Goal: Task Accomplishment & Management: Use online tool/utility

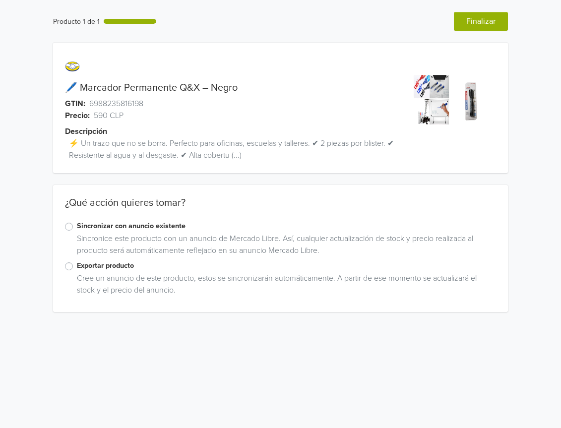
click at [77, 265] on label "Exportar producto" at bounding box center [287, 265] width 420 height 11
click at [0, 0] on input "Exportar producto" at bounding box center [0, 0] width 0 height 0
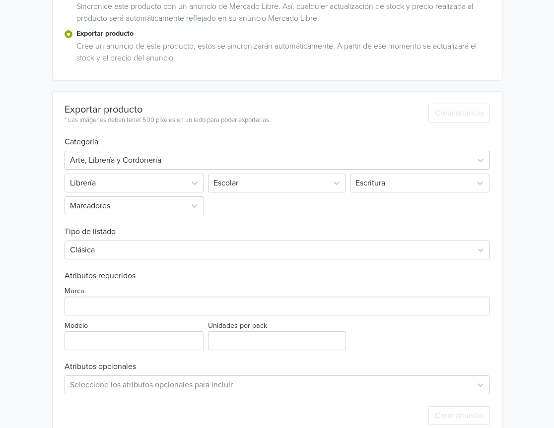
scroll to position [253, 0]
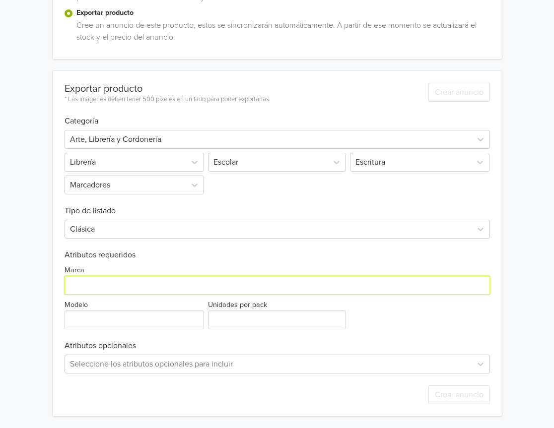
click at [117, 291] on input "Marca" at bounding box center [277, 285] width 425 height 19
type input "GENERICA"
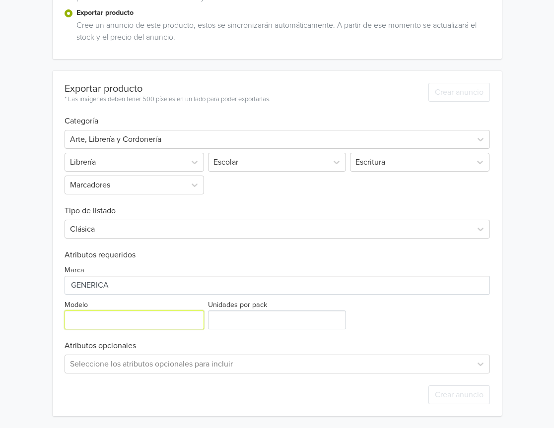
click at [130, 313] on input "Modelo" at bounding box center [135, 320] width 140 height 19
type input "ÚNICO"
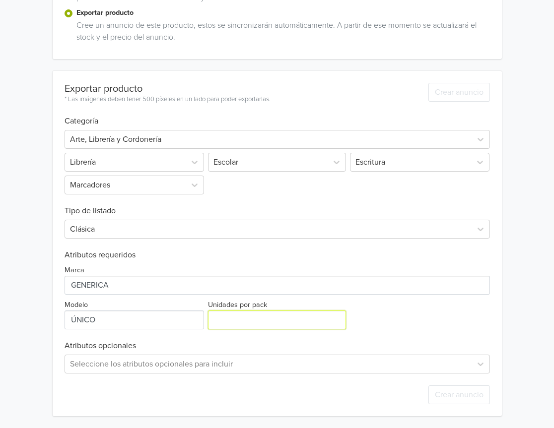
click at [260, 326] on input "Unidades por pack" at bounding box center [277, 320] width 138 height 19
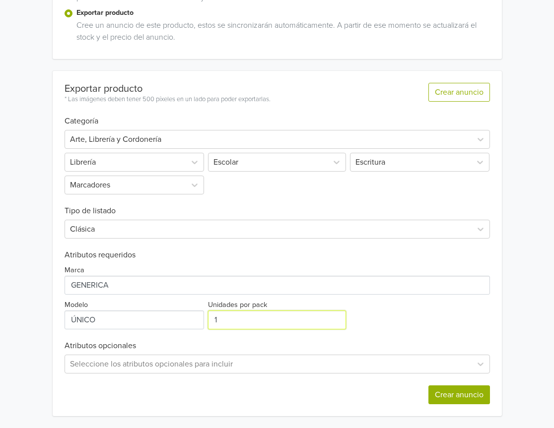
type input "1"
click at [465, 396] on button "Crear anuncio" at bounding box center [459, 395] width 62 height 19
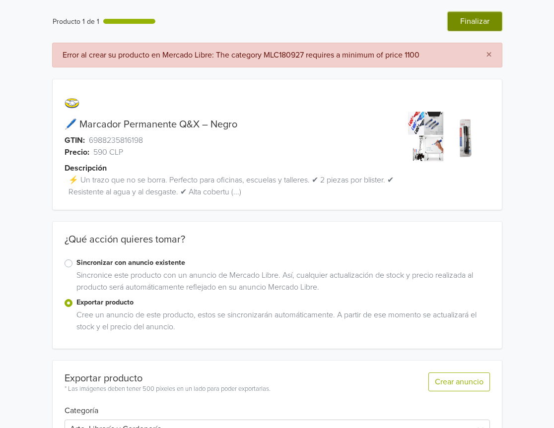
click at [479, 29] on button "Finalizar" at bounding box center [475, 21] width 54 height 19
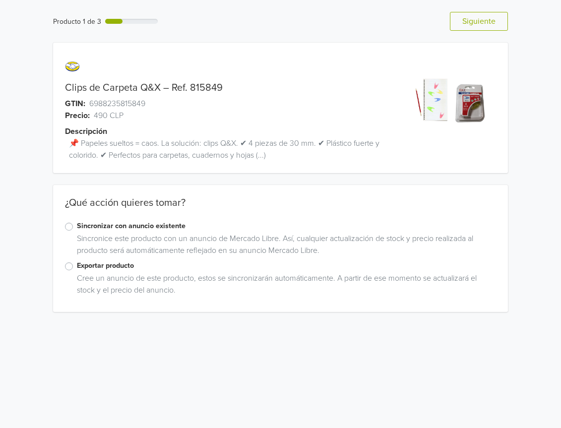
click at [77, 266] on label "Exportar producto" at bounding box center [287, 265] width 420 height 11
click at [0, 0] on input "Exportar producto" at bounding box center [0, 0] width 0 height 0
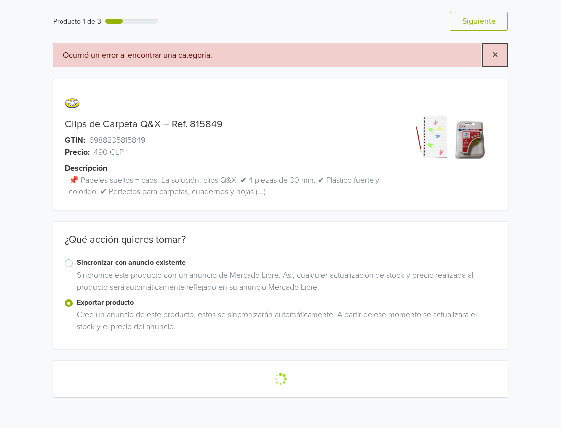
click at [501, 60] on button "×" at bounding box center [495, 55] width 26 height 24
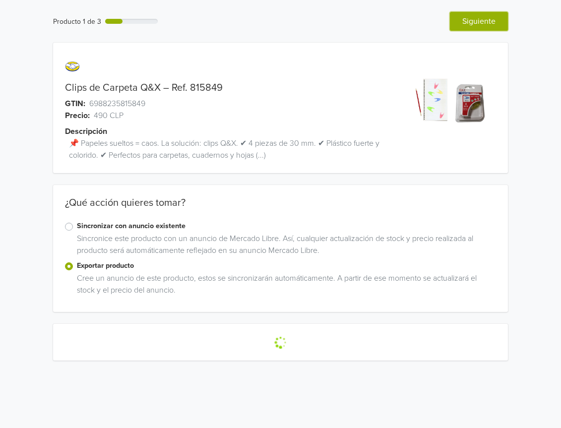
click at [486, 26] on button "Siguiente" at bounding box center [479, 21] width 58 height 19
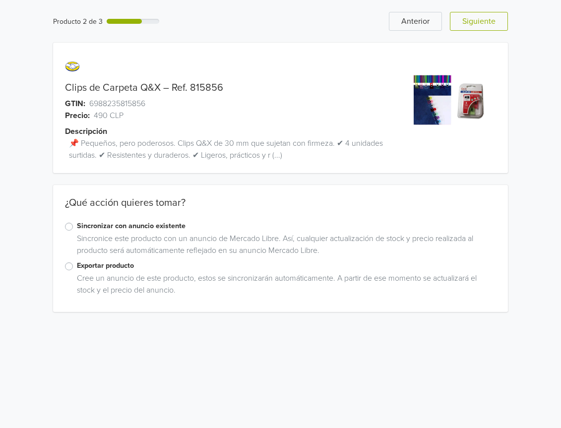
click at [77, 265] on label "Exportar producto" at bounding box center [287, 265] width 420 height 11
click at [0, 0] on input "Exportar producto" at bounding box center [0, 0] width 0 height 0
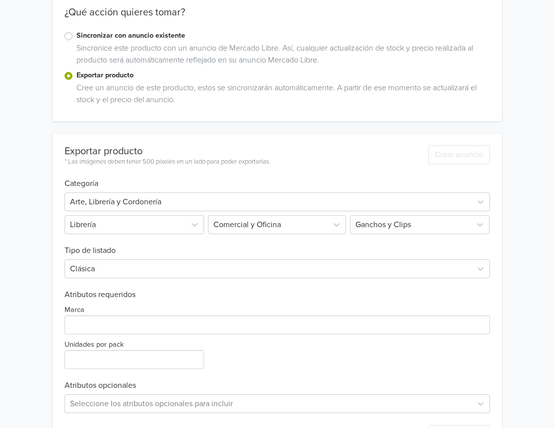
scroll to position [230, 0]
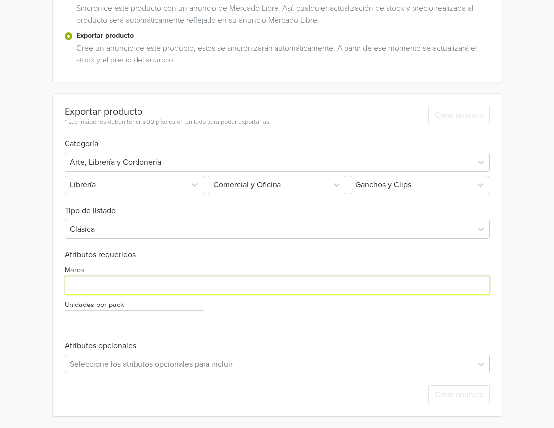
click at [106, 285] on input "Marca" at bounding box center [277, 285] width 425 height 19
type input "GENERICA"
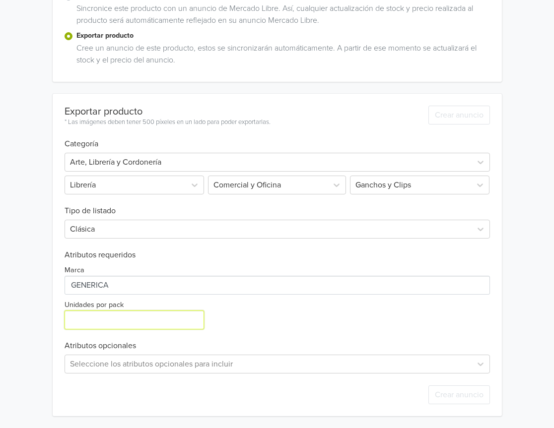
click at [130, 315] on input "Unidades por pack" at bounding box center [135, 320] width 140 height 19
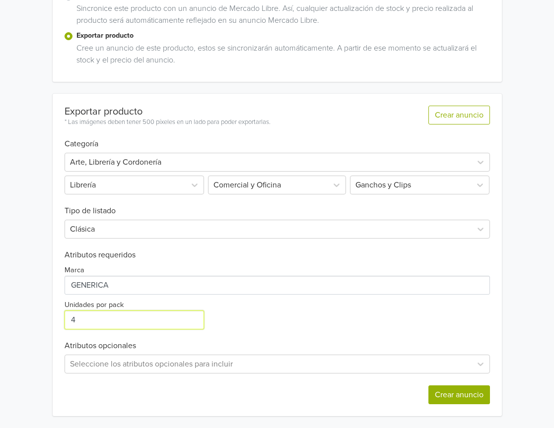
type input "4"
click at [468, 397] on button "Crear anuncio" at bounding box center [459, 395] width 62 height 19
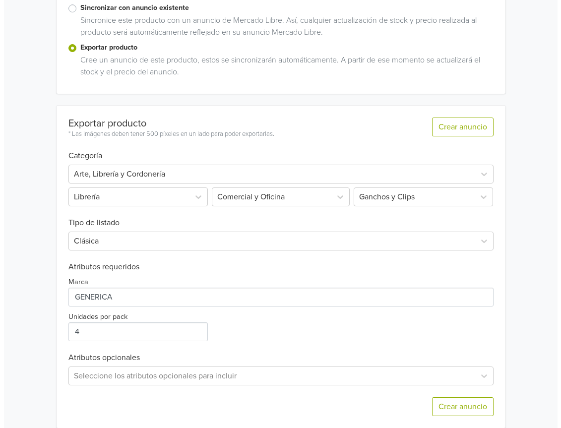
scroll to position [0, 0]
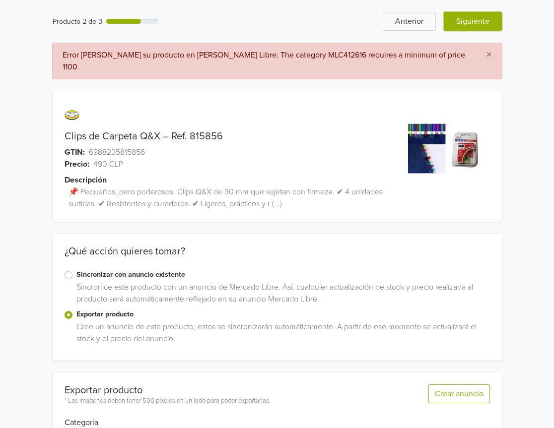
click at [449, 17] on button "Siguiente" at bounding box center [473, 21] width 58 height 19
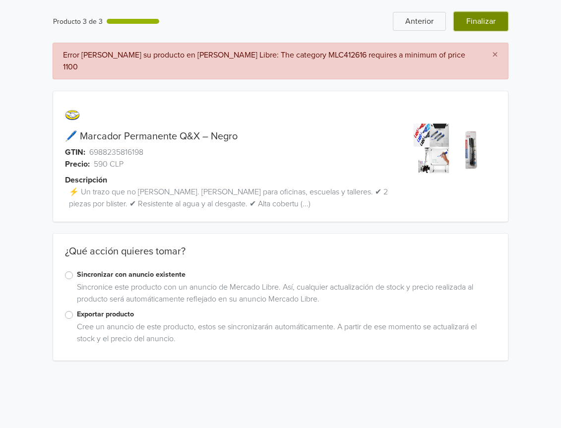
click at [479, 24] on button "Finalizar" at bounding box center [481, 21] width 54 height 19
